Goal: Find specific page/section: Find specific page/section

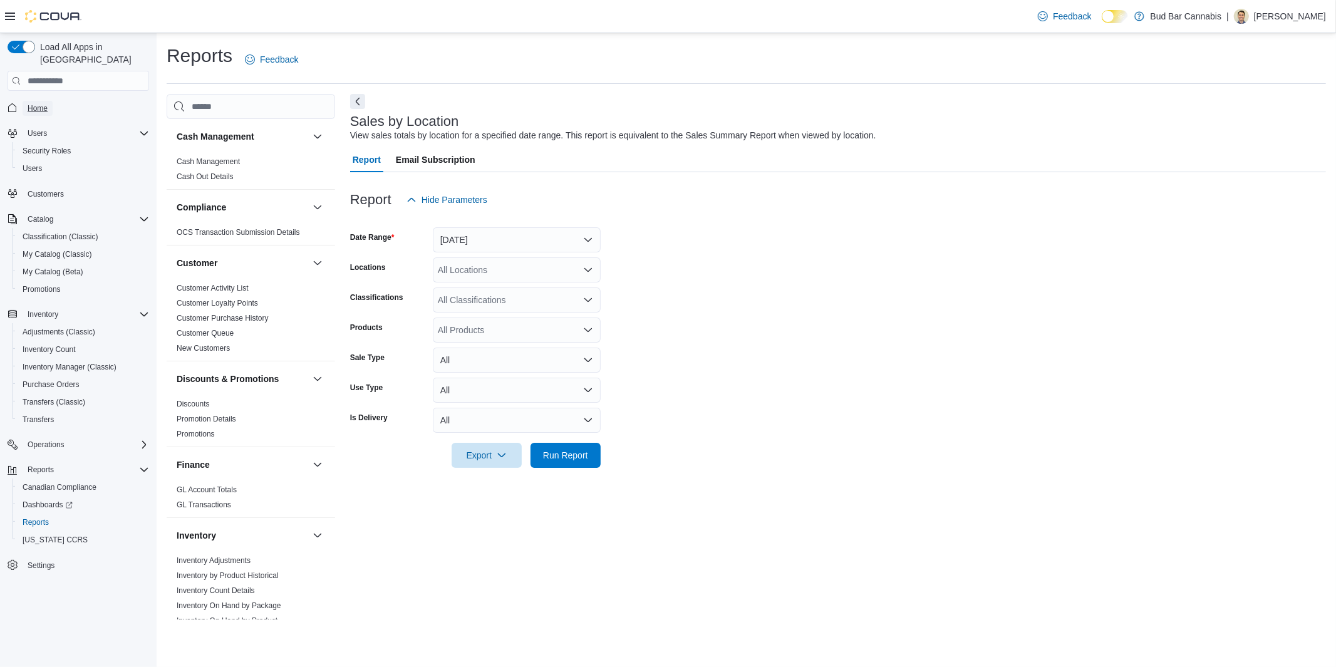
click at [36, 103] on span "Home" at bounding box center [38, 108] width 20 height 10
